Goal: Task Accomplishment & Management: Manage account settings

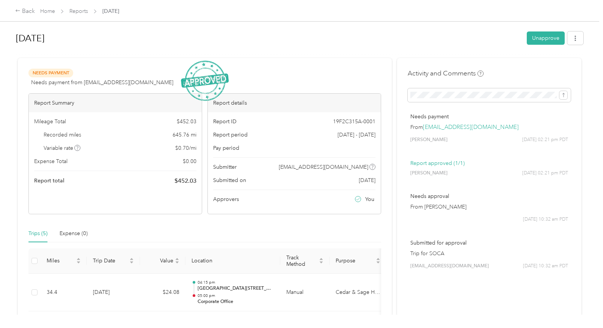
click at [10, 11] on div "Back Home Reports [DATE]" at bounding box center [301, 10] width 603 height 21
click at [33, 40] on h1 "[DATE]" at bounding box center [269, 38] width 506 height 18
click at [78, 11] on link "Reports" at bounding box center [78, 11] width 19 height 6
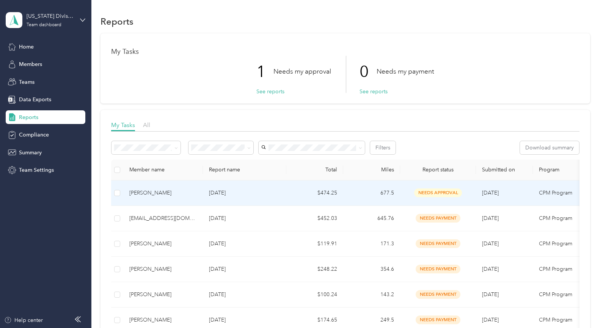
click at [150, 194] on div "[PERSON_NAME]" at bounding box center [163, 193] width 68 height 8
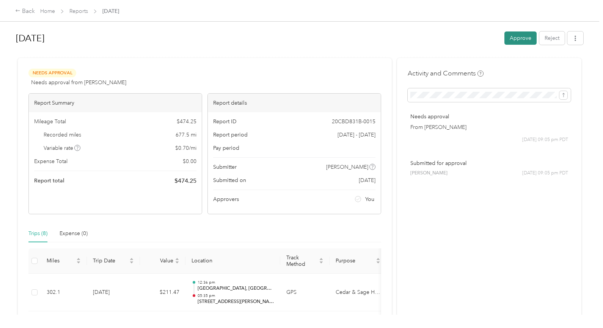
click at [522, 38] on button "Approve" at bounding box center [521, 37] width 32 height 13
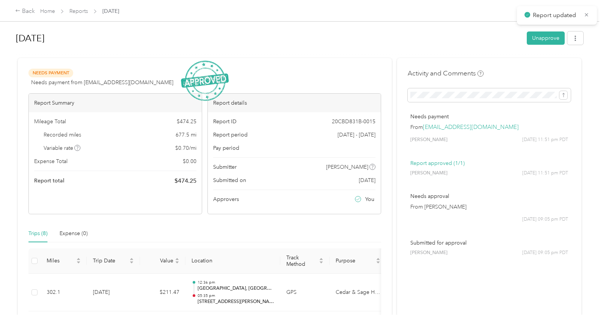
click at [153, 43] on h1 "[DATE]" at bounding box center [269, 38] width 506 height 18
click at [45, 14] on link "Home" at bounding box center [47, 11] width 15 height 6
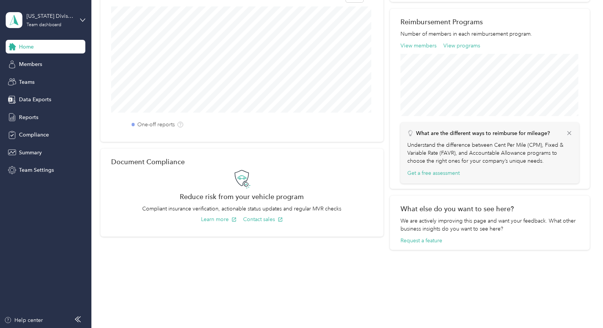
scroll to position [228, 0]
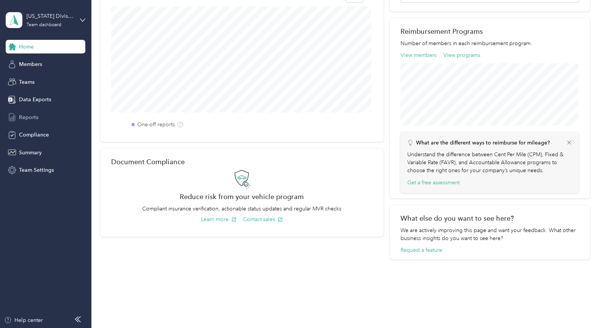
click at [24, 119] on span "Reports" at bounding box center [28, 117] width 19 height 8
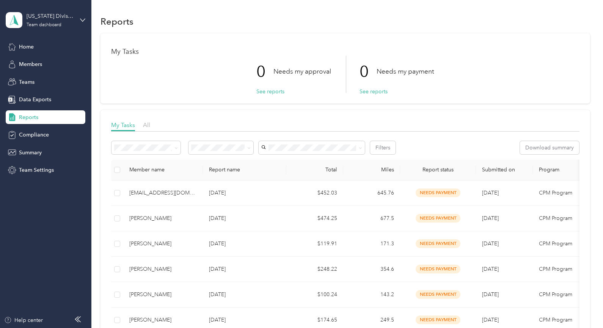
click at [508, 60] on div "0 Needs my approval See reports 0 Needs my payment See reports" at bounding box center [345, 74] width 468 height 37
